Goal: Communication & Community: Answer question/provide support

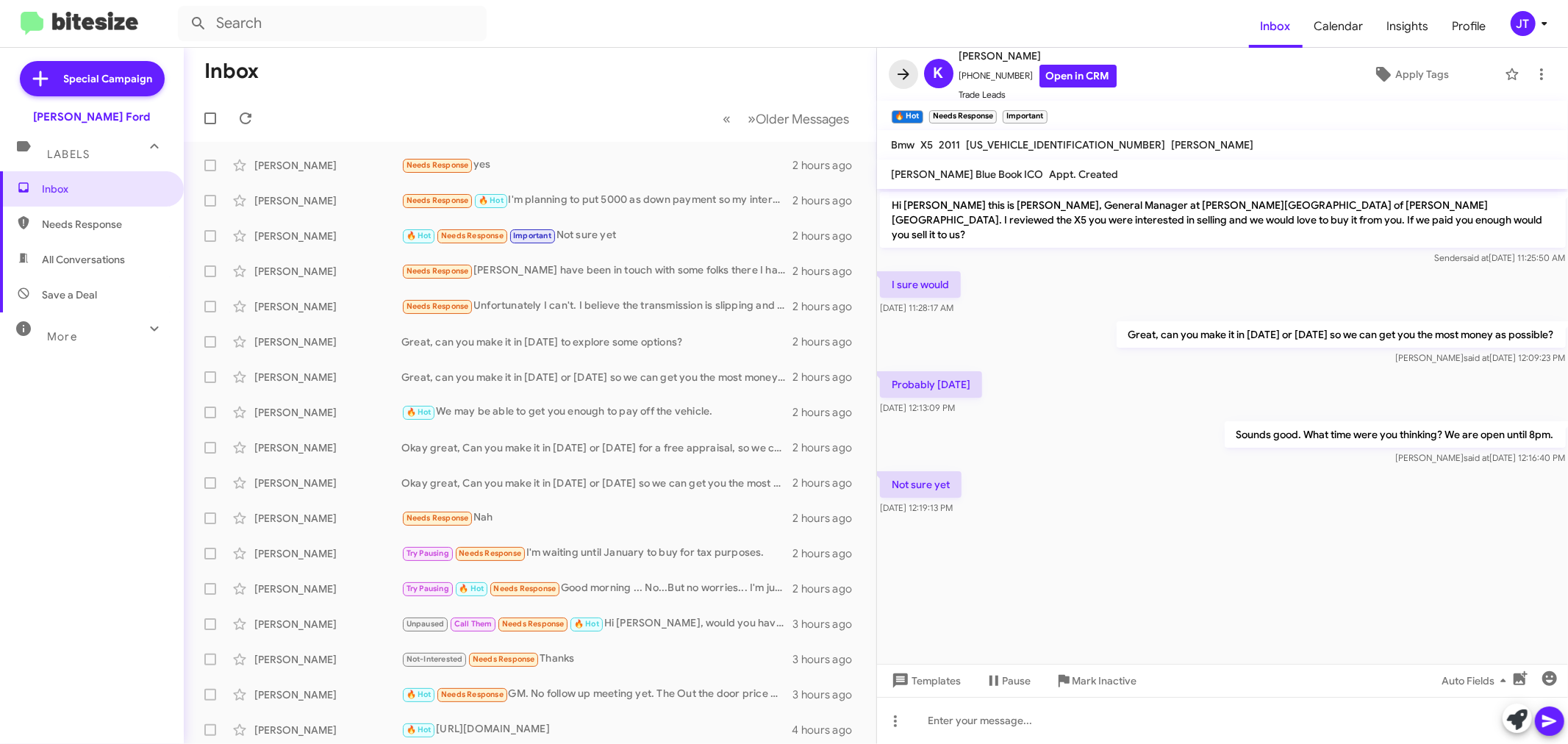
click at [904, 71] on icon at bounding box center [903, 74] width 17 height 17
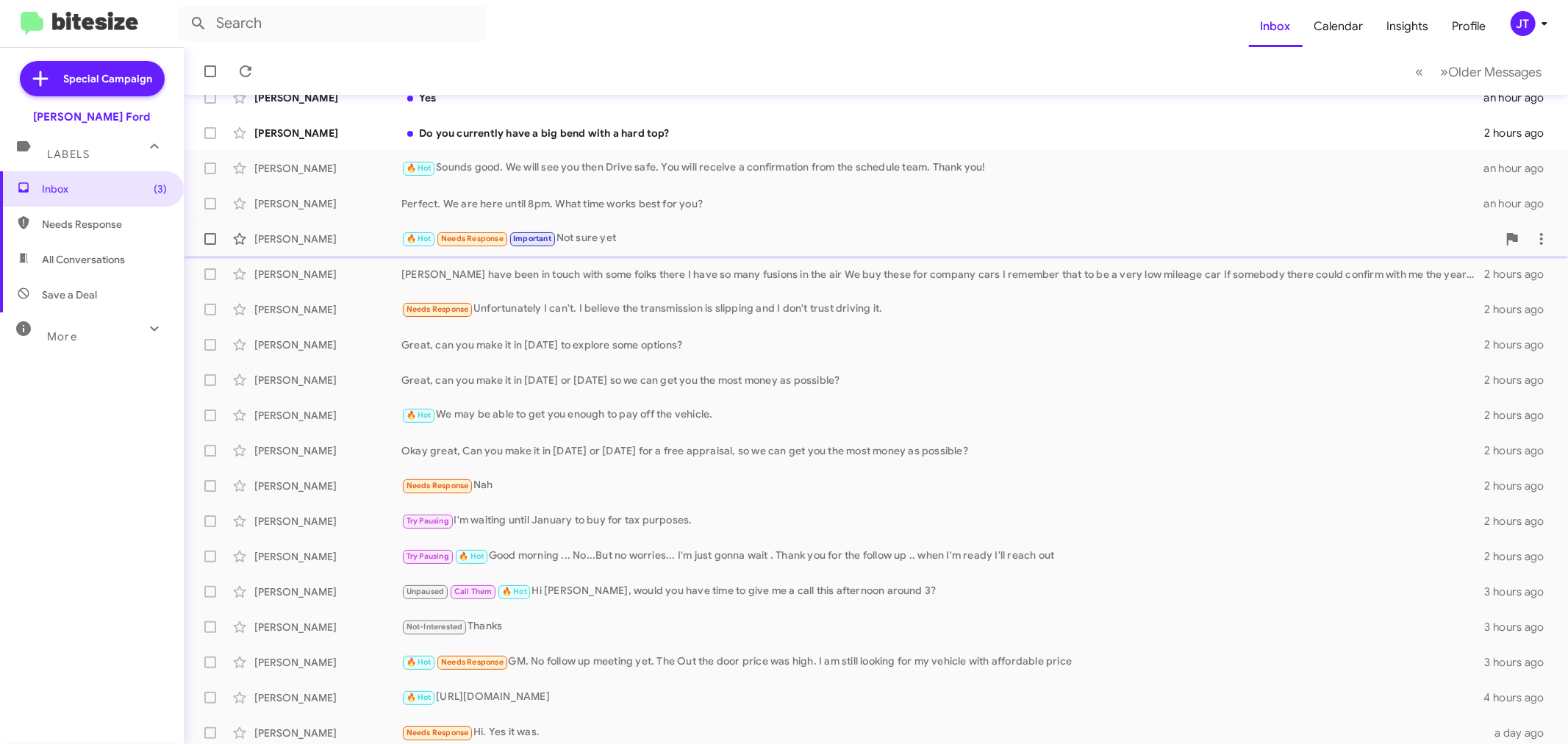
scroll to position [109, 0]
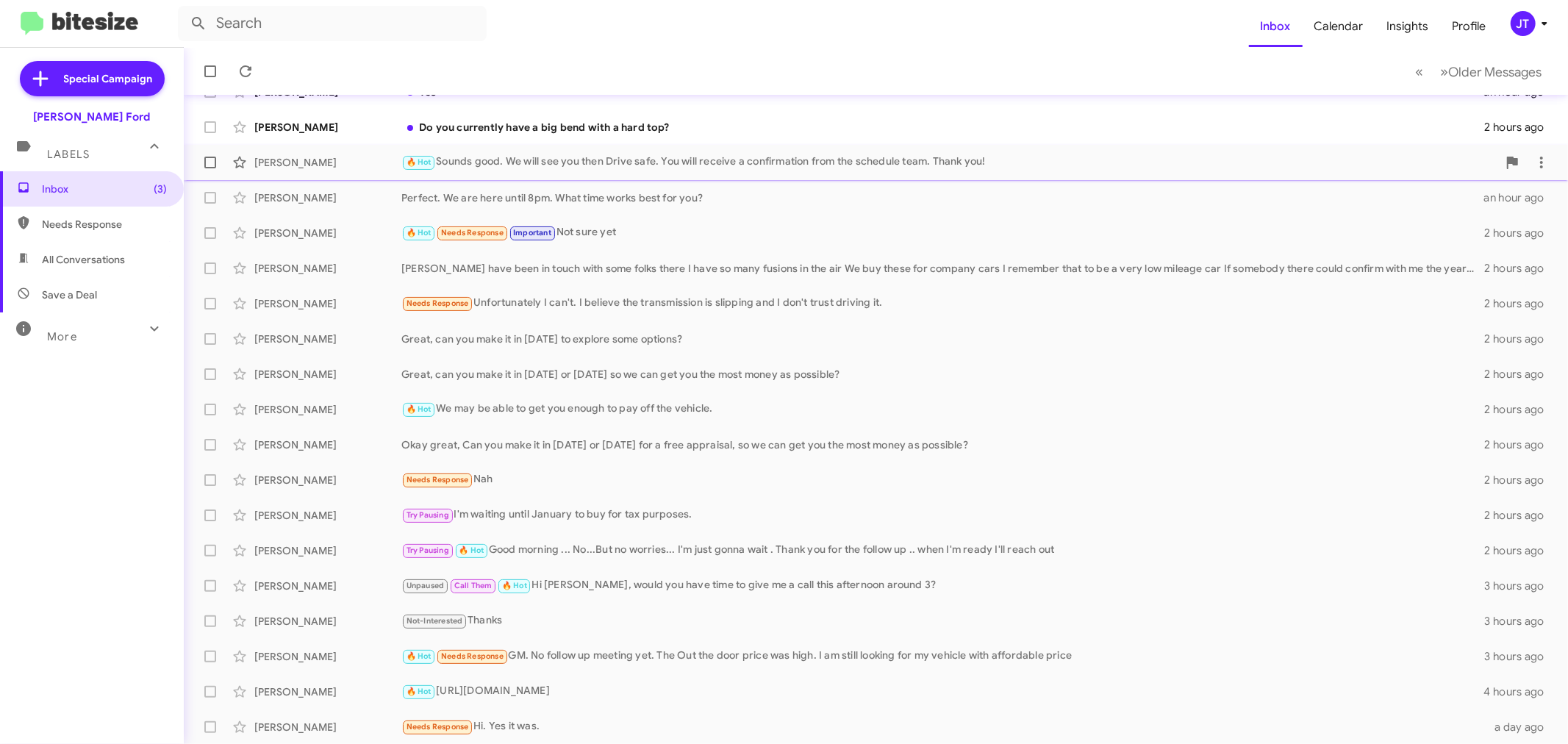
click at [590, 165] on div "🔥 Hot Sounds good. We will see you then Drive safe. You will receive a confirma…" at bounding box center [949, 162] width 1096 height 17
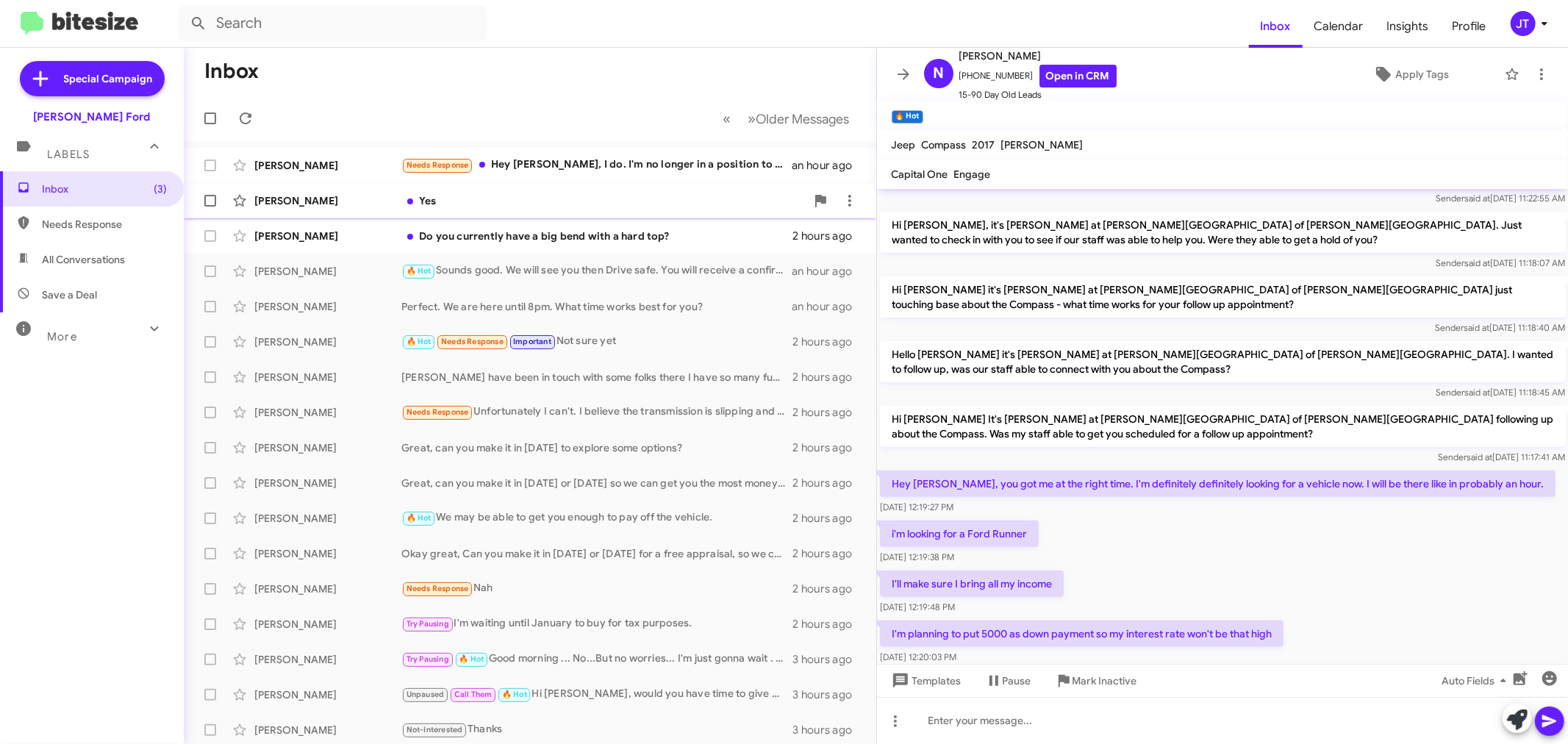
click at [637, 206] on div "Yes" at bounding box center [603, 201] width 404 height 15
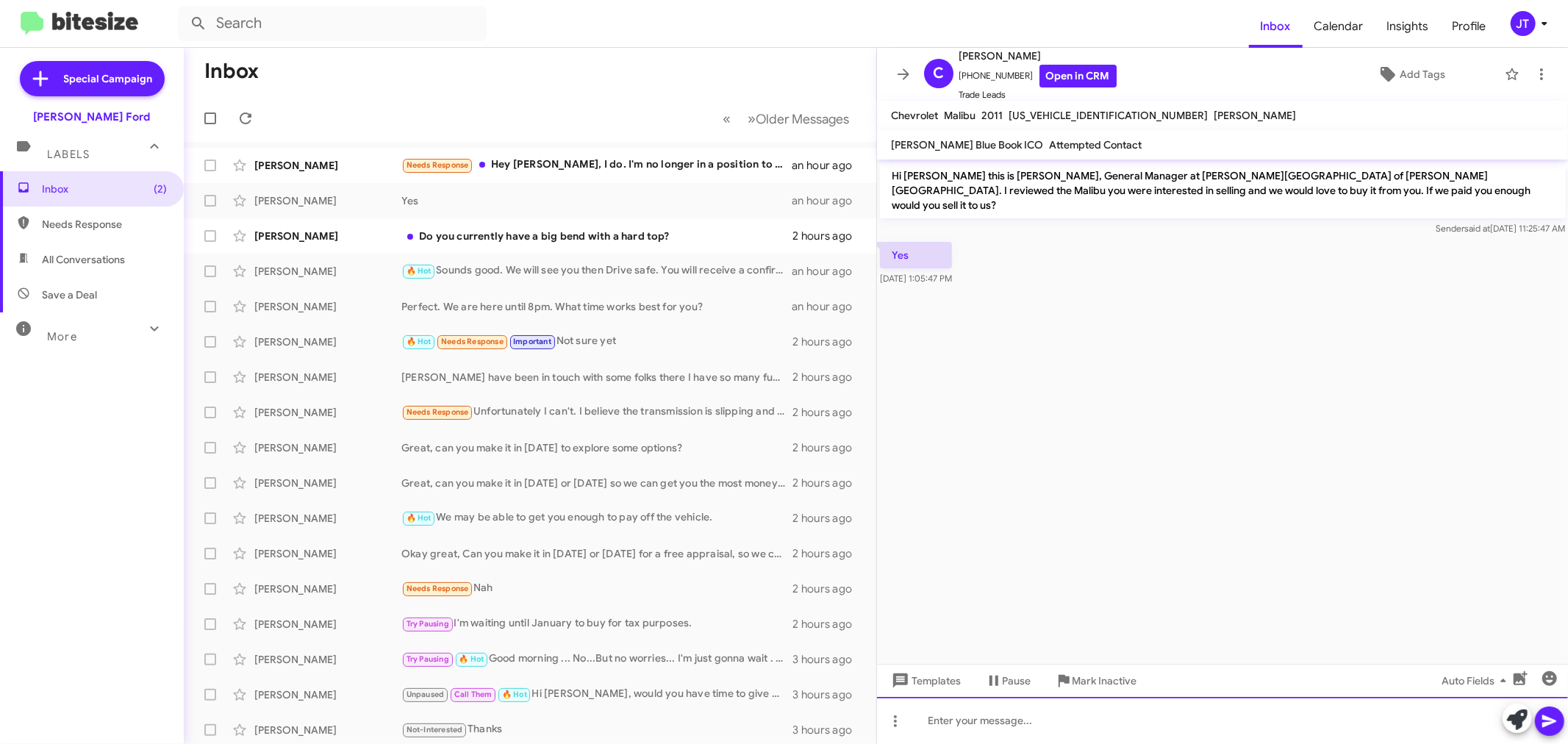
click at [1174, 725] on div at bounding box center [1223, 720] width 692 height 47
click at [1076, 712] on div "Great, can you bring the" at bounding box center [1223, 720] width 692 height 47
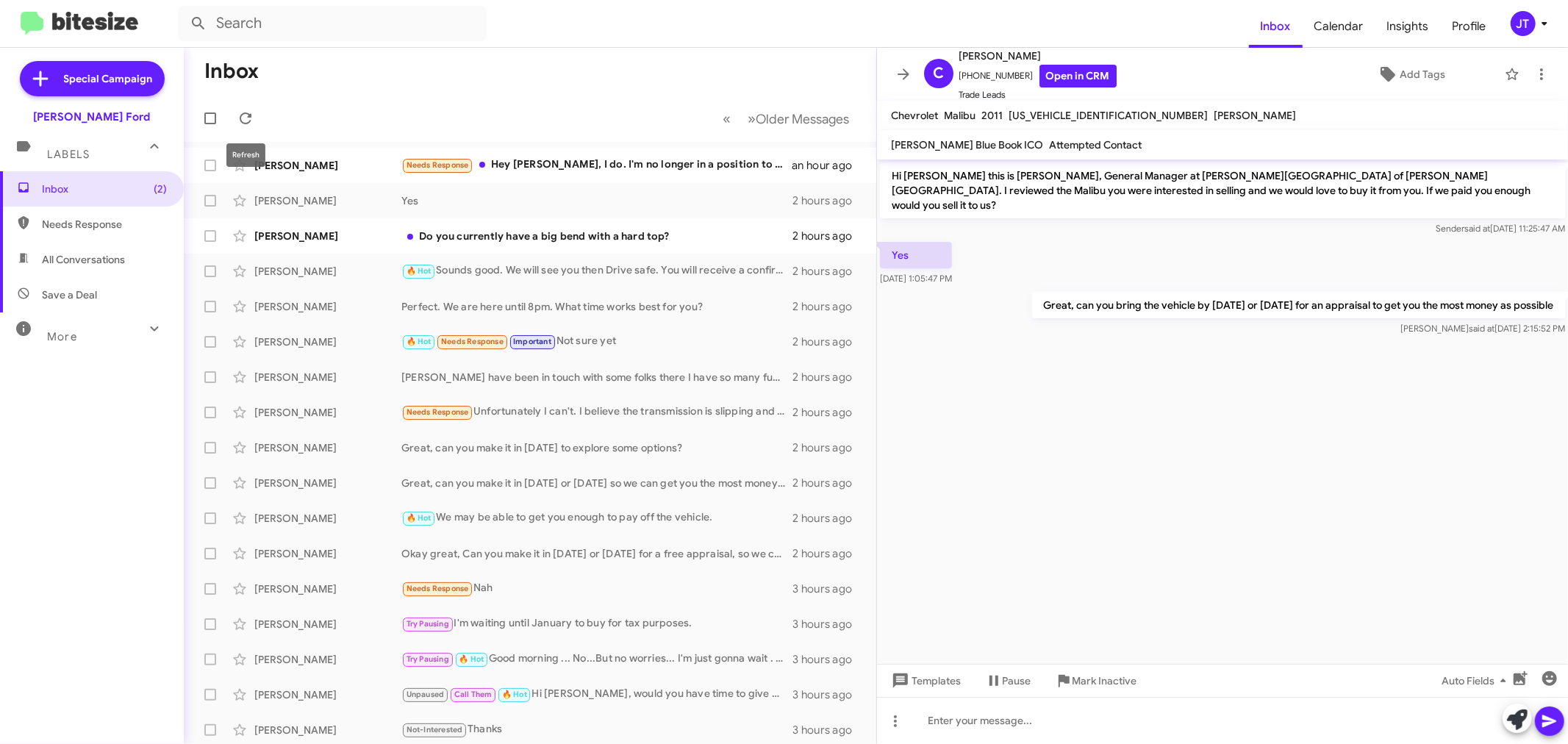
drag, startPoint x: 246, startPoint y: 114, endPoint x: 271, endPoint y: 138, distance: 34.7
click at [246, 115] on icon at bounding box center [245, 118] width 17 height 17
click at [907, 78] on icon at bounding box center [903, 74] width 17 height 17
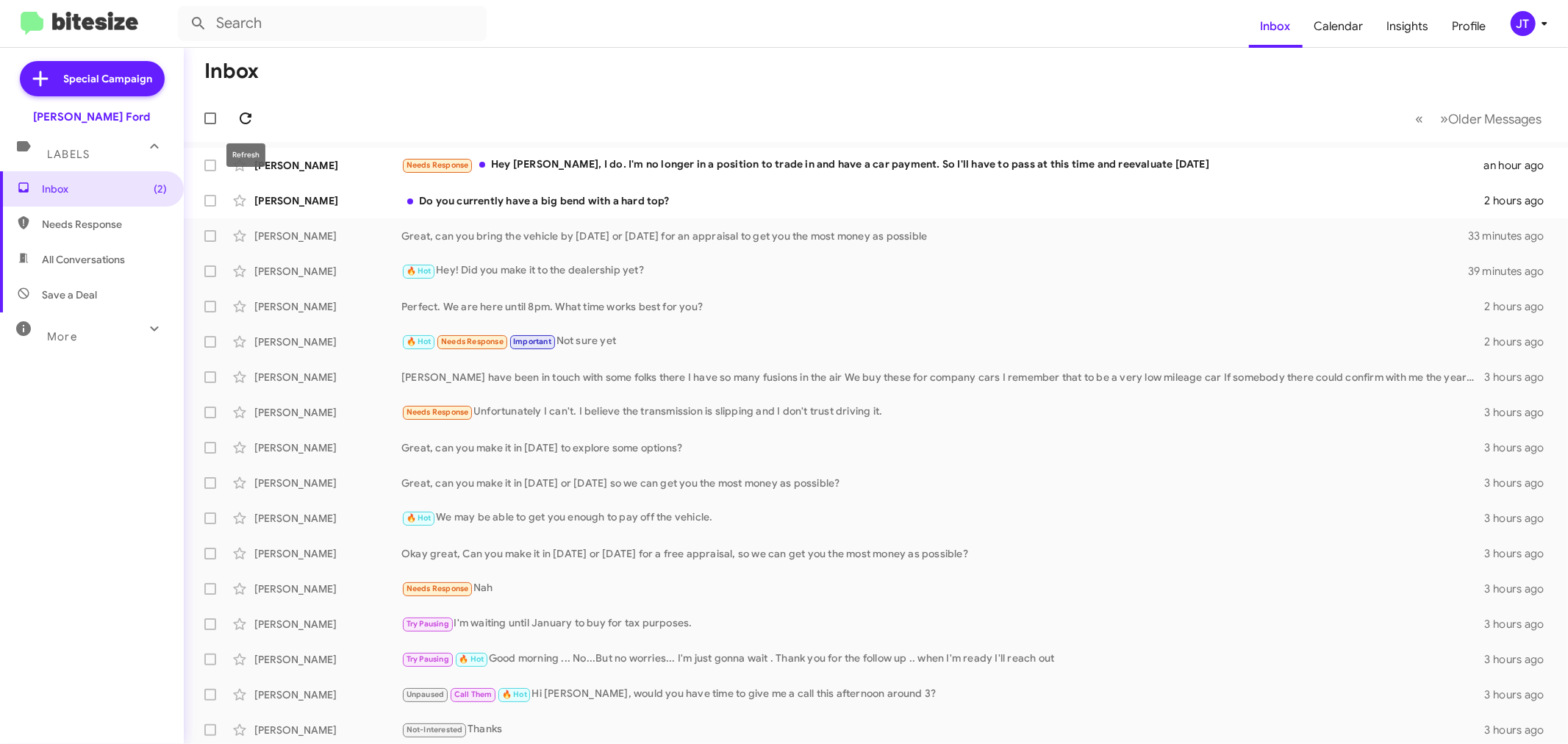
click at [247, 114] on icon at bounding box center [245, 118] width 17 height 17
click at [733, 208] on div "Do you currently have a big bend with a hard top?" at bounding box center [949, 201] width 1096 height 15
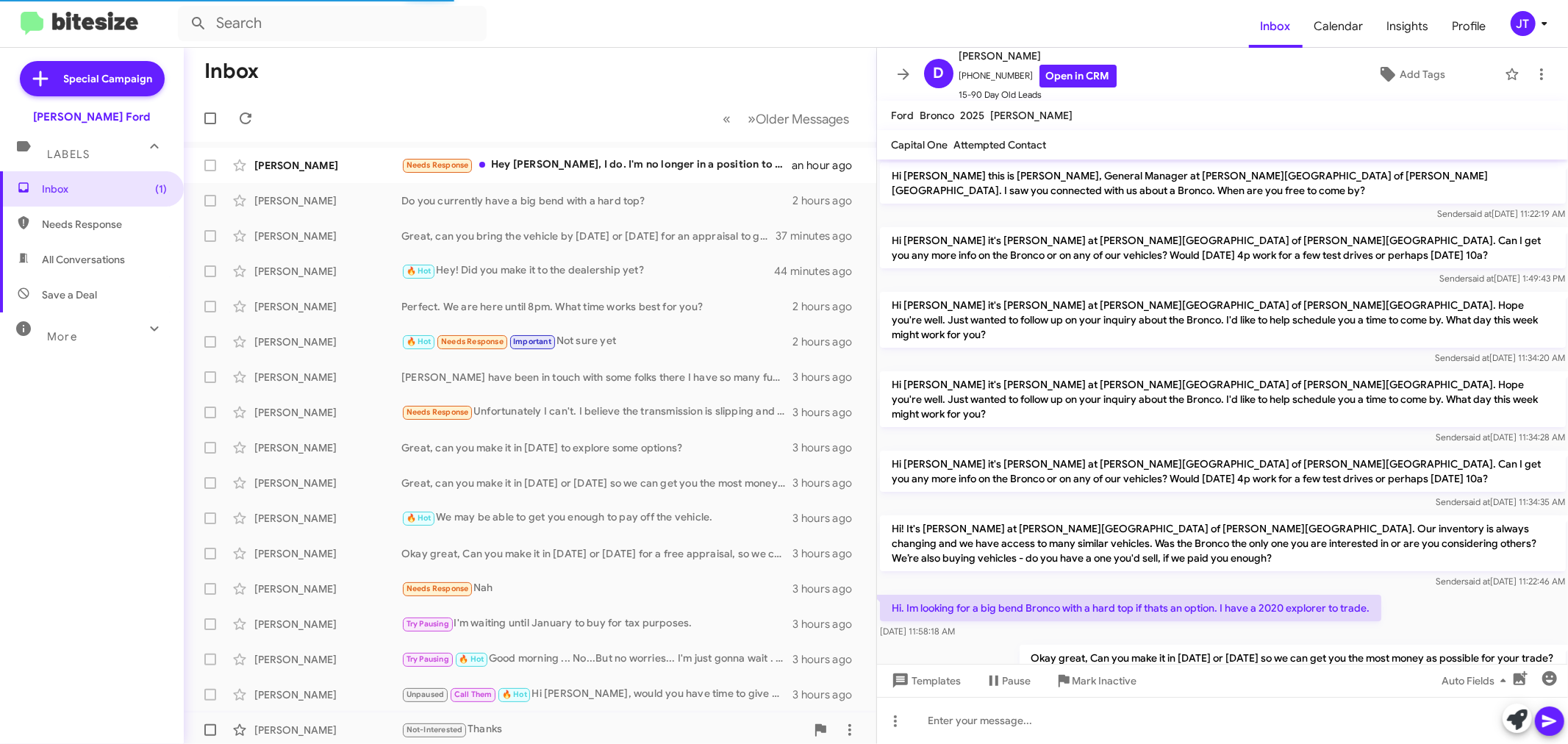
scroll to position [81, 0]
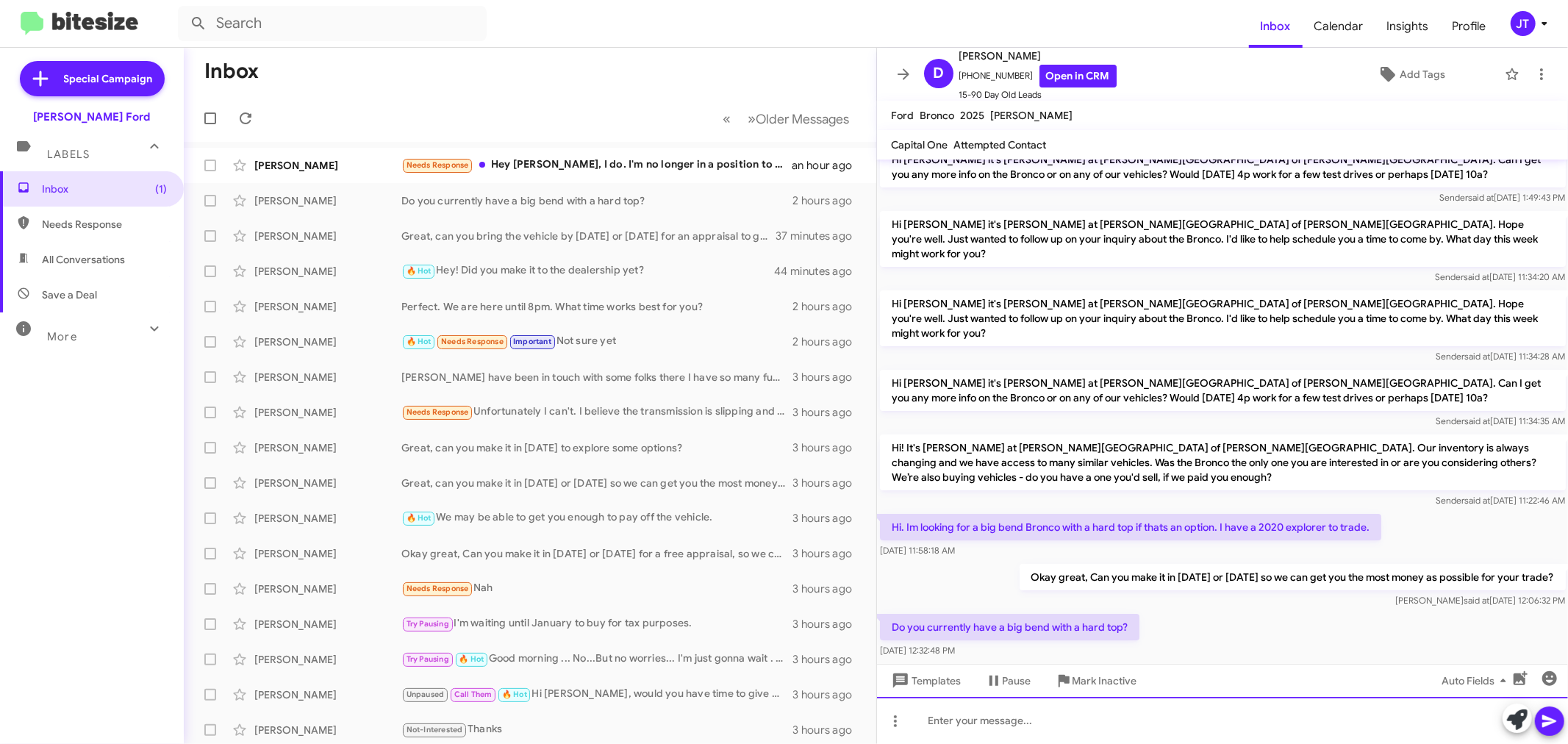
click at [1035, 730] on div at bounding box center [1223, 720] width 692 height 47
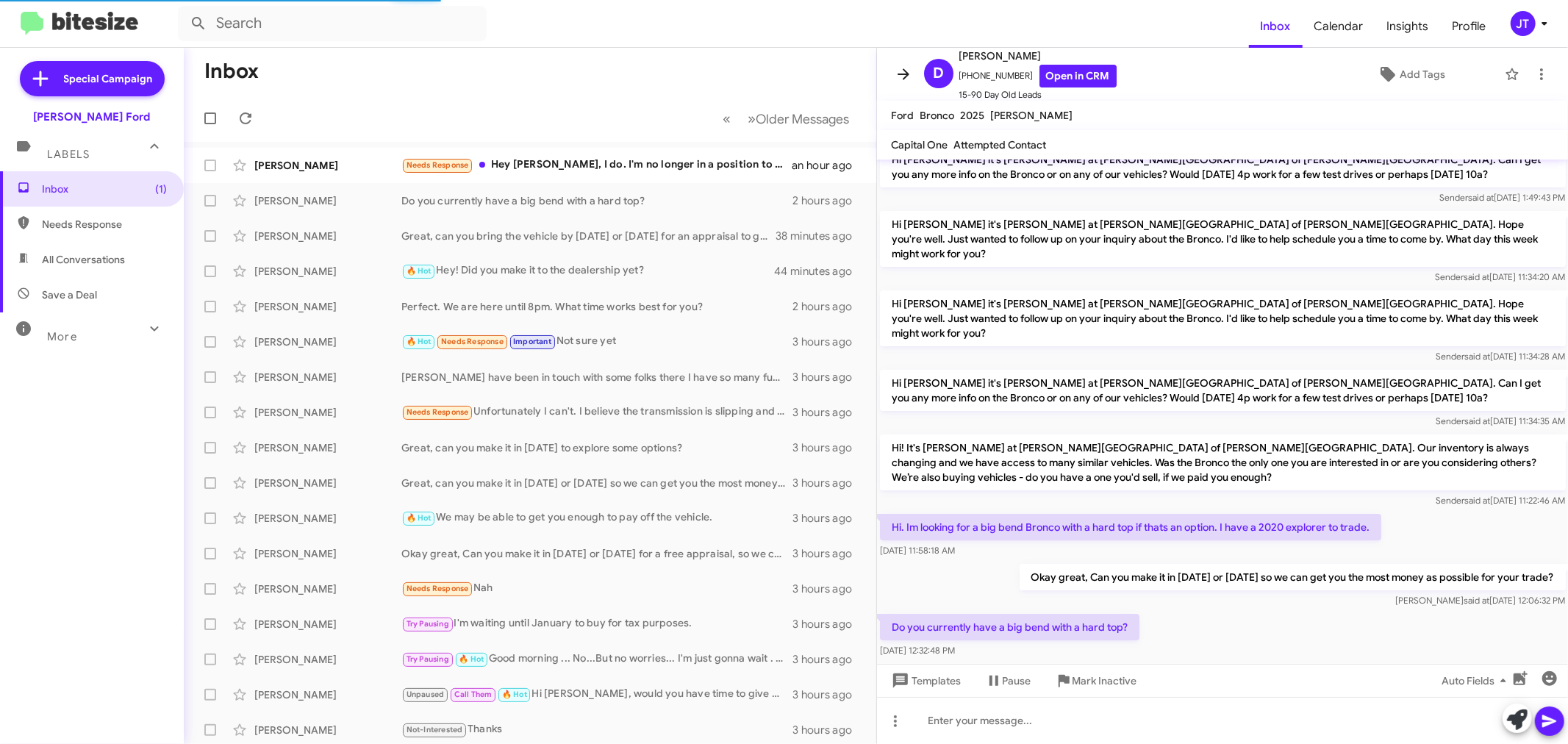
click at [894, 70] on icon at bounding box center [903, 74] width 17 height 17
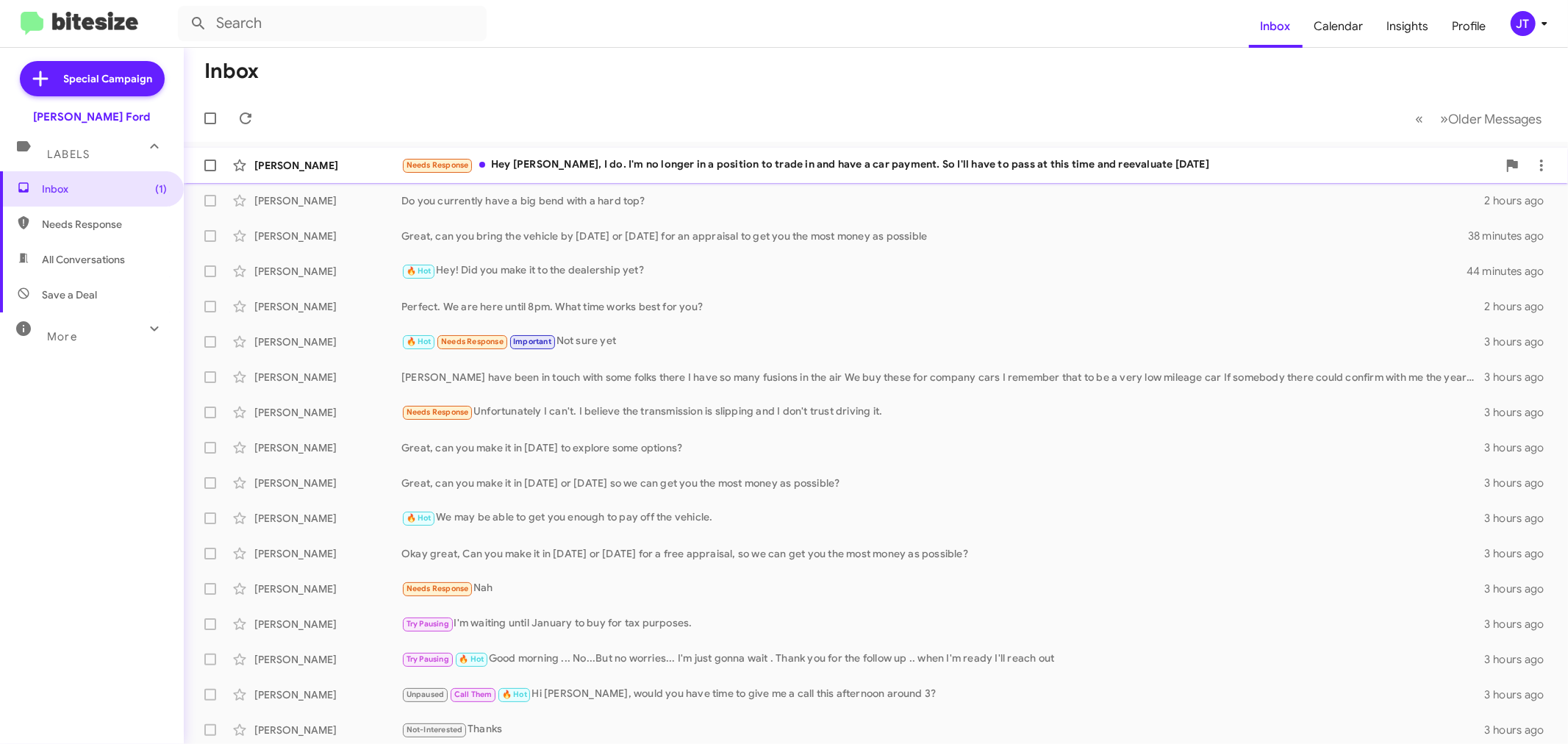
click at [1064, 174] on div "Colin Turner Needs Response Hey David, I do. I'm no longer in a position to tra…" at bounding box center [875, 164] width 1360 height 29
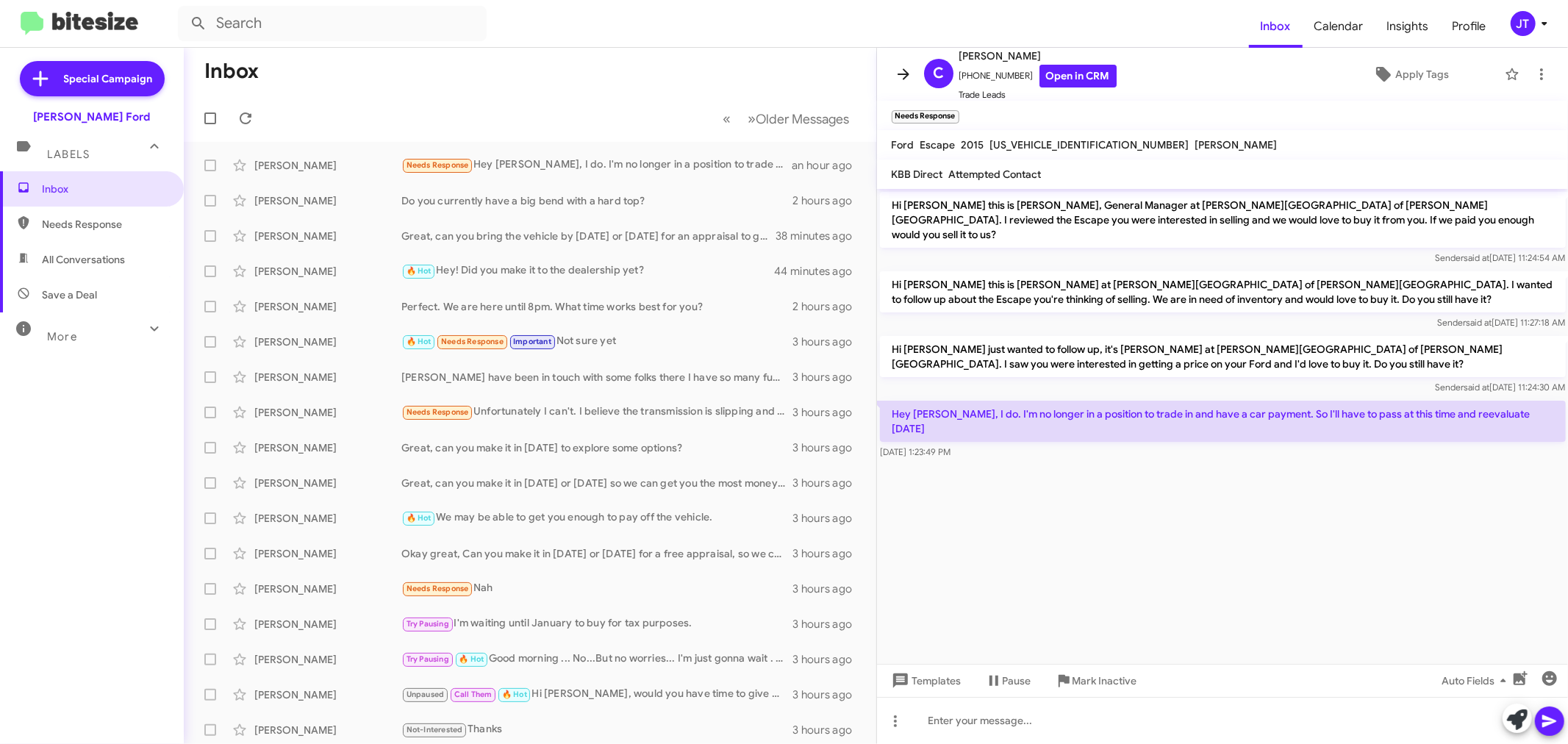
click at [908, 79] on icon at bounding box center [903, 74] width 17 height 17
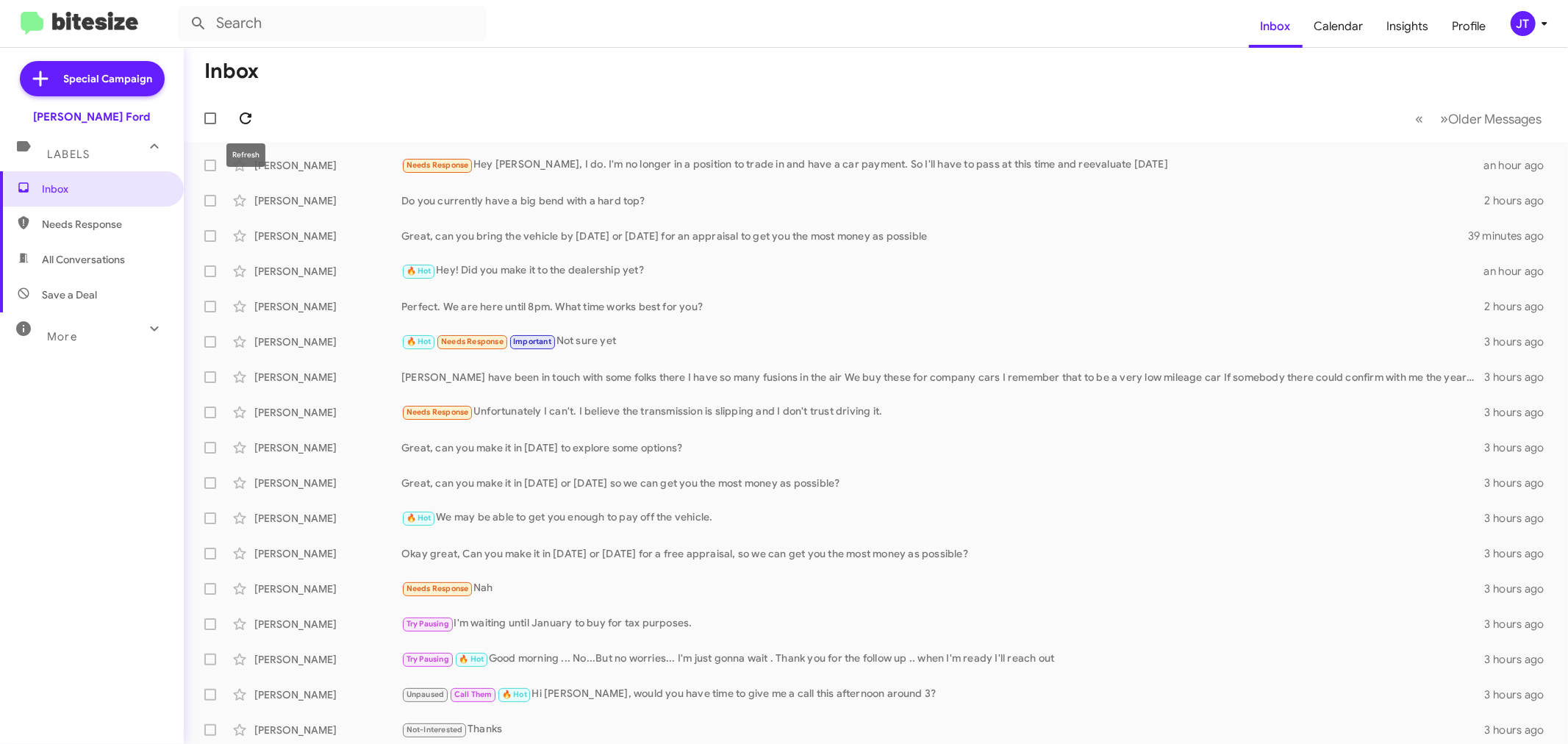
click at [243, 119] on icon at bounding box center [245, 118] width 17 height 17
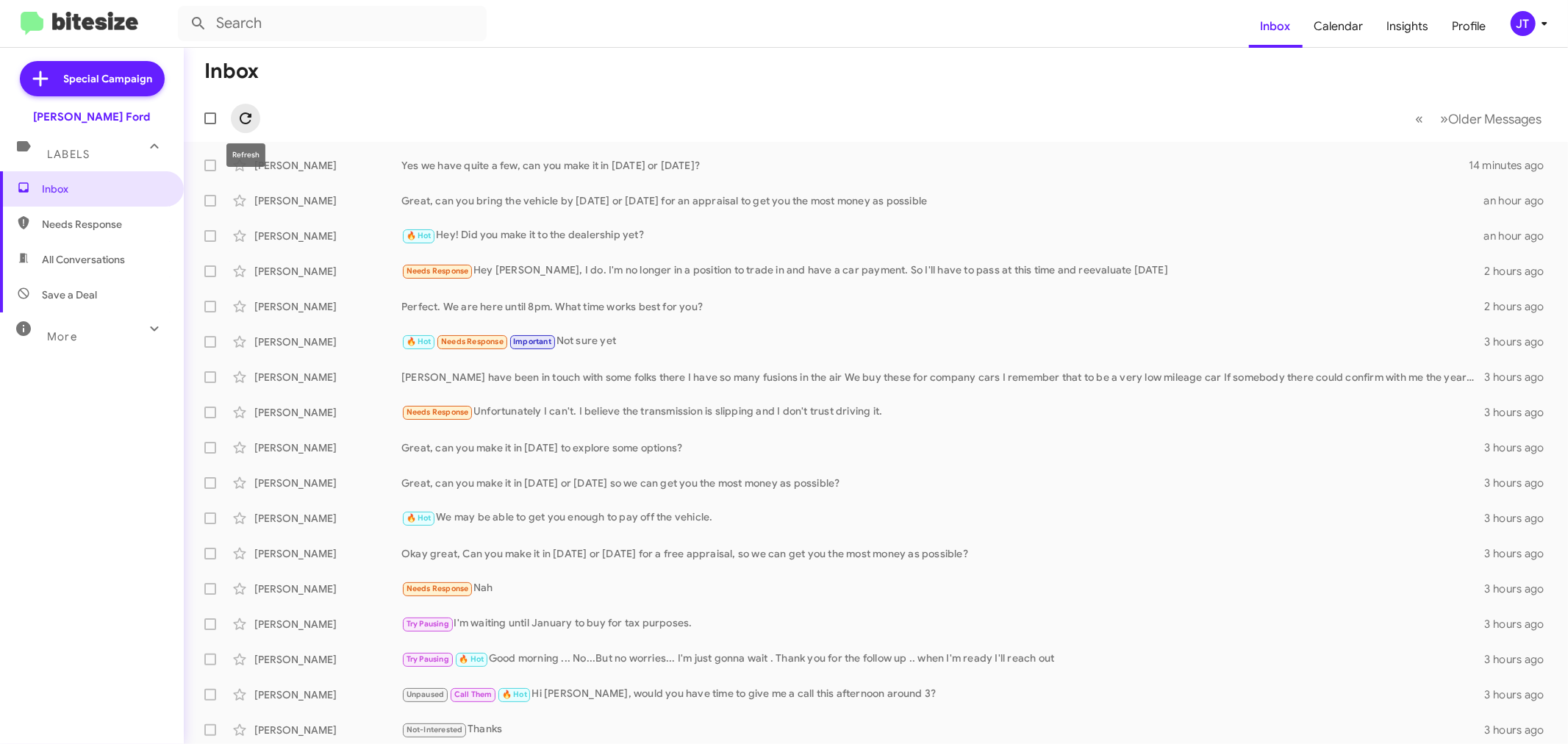
click at [246, 115] on icon at bounding box center [245, 118] width 17 height 17
click at [252, 120] on icon at bounding box center [245, 118] width 17 height 17
